Goal: Transaction & Acquisition: Download file/media

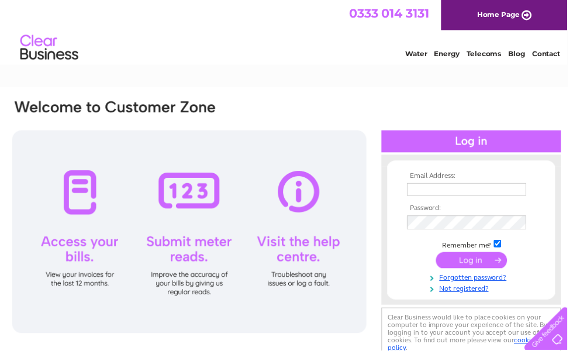
click at [451, 186] on input "text" at bounding box center [471, 191] width 120 height 13
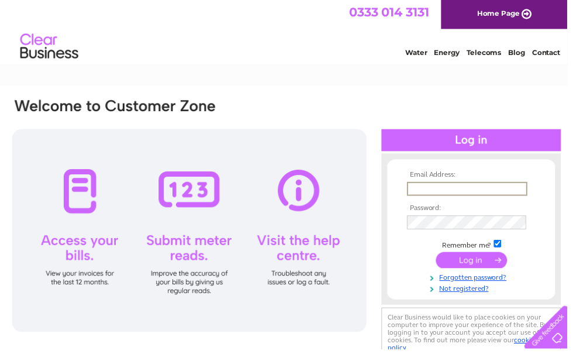
scroll to position [126, 0]
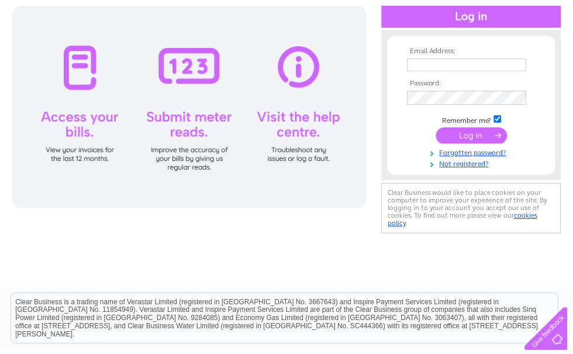
type input "ag.hollybrook@gmail.com"
click at [486, 136] on input "submit" at bounding box center [476, 137] width 72 height 16
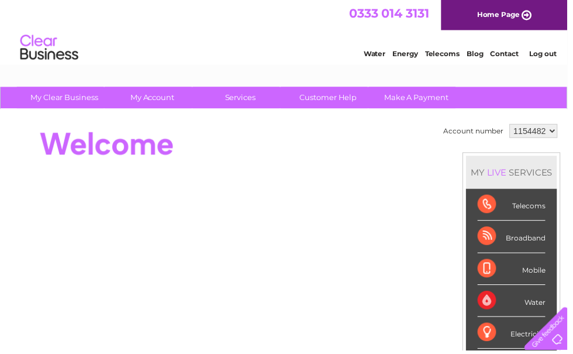
click at [498, 299] on div "Water" at bounding box center [516, 304] width 68 height 32
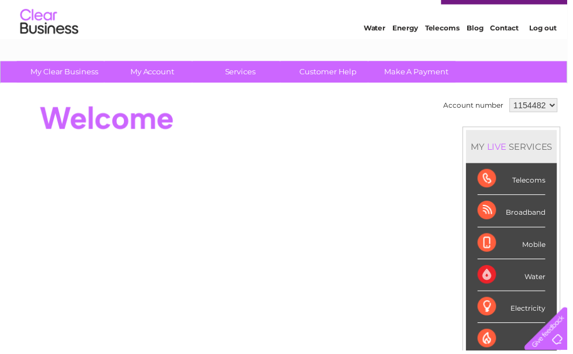
scroll to position [22, 0]
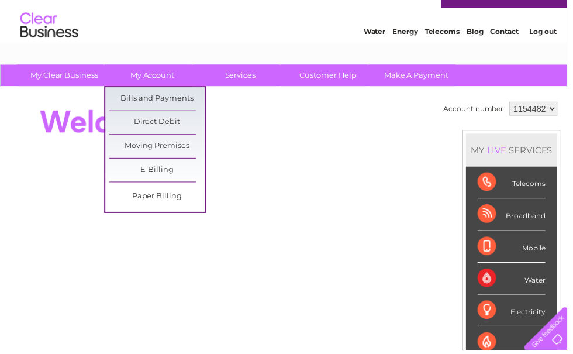
click at [172, 98] on link "Bills and Payments" at bounding box center [158, 99] width 96 height 23
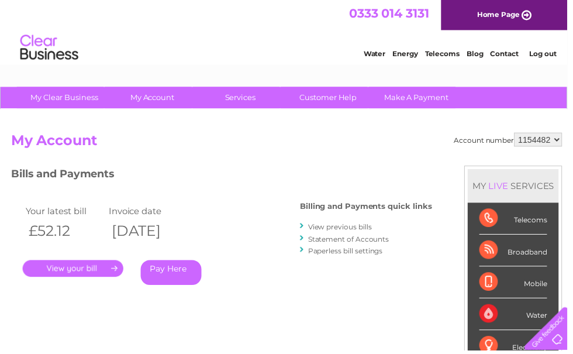
click at [69, 270] on link "." at bounding box center [74, 270] width 102 height 17
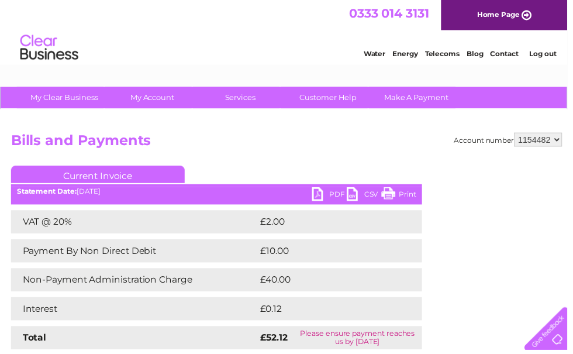
click at [318, 192] on link "PDF" at bounding box center [332, 197] width 35 height 17
click at [324, 193] on link "PDF" at bounding box center [332, 197] width 35 height 17
click at [333, 190] on link "PDF" at bounding box center [332, 197] width 35 height 17
click at [332, 192] on link "PDF" at bounding box center [332, 197] width 35 height 17
click at [330, 196] on link "PDF" at bounding box center [332, 197] width 35 height 17
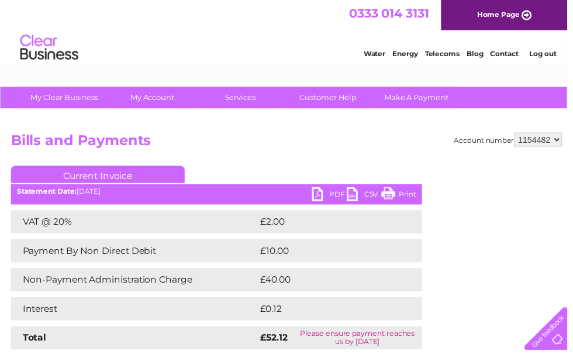
click at [328, 190] on link "PDF" at bounding box center [332, 197] width 35 height 17
click at [326, 189] on link "PDF" at bounding box center [332, 197] width 35 height 17
click at [330, 189] on link "PDF" at bounding box center [332, 197] width 35 height 17
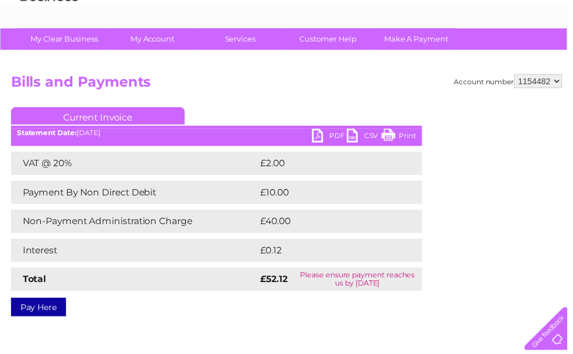
click at [471, 272] on div "Account number 1154482 Bills and Payments Current Invoice PDF CSV Print £2.00" at bounding box center [289, 195] width 556 height 240
